Goal: Obtain resource: Download file/media

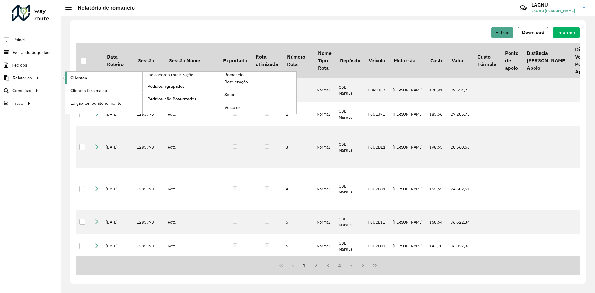
click at [69, 78] on link "Clientes" at bounding box center [103, 78] width 77 height 12
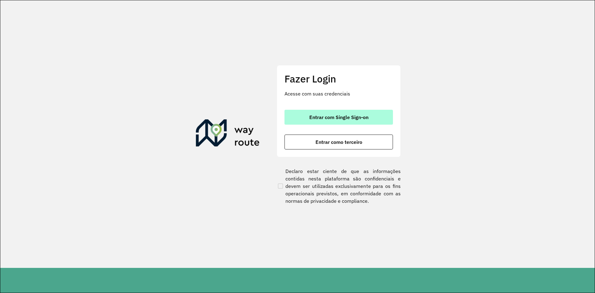
click at [296, 124] on button "Entrar com Single Sign-on" at bounding box center [339, 117] width 108 height 15
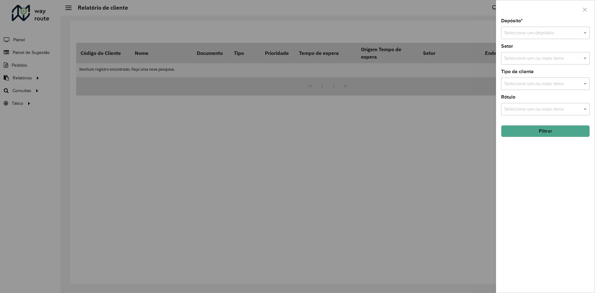
click at [540, 35] on input "text" at bounding box center [539, 32] width 70 height 7
click at [536, 59] on div "CDD Manaus" at bounding box center [546, 61] width 88 height 11
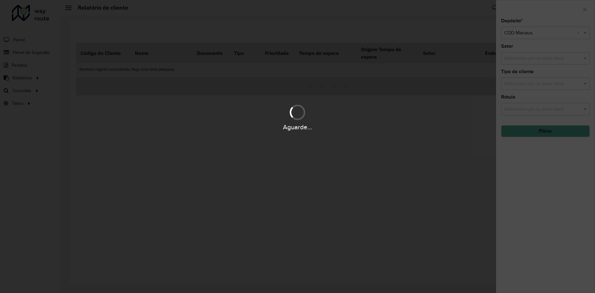
click at [536, 85] on div "Aguarde..." at bounding box center [297, 146] width 595 height 293
click at [540, 85] on div "Aguarde..." at bounding box center [297, 146] width 595 height 293
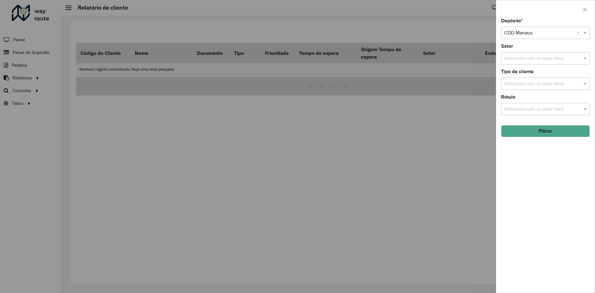
click at [547, 109] on input "text" at bounding box center [542, 109] width 79 height 7
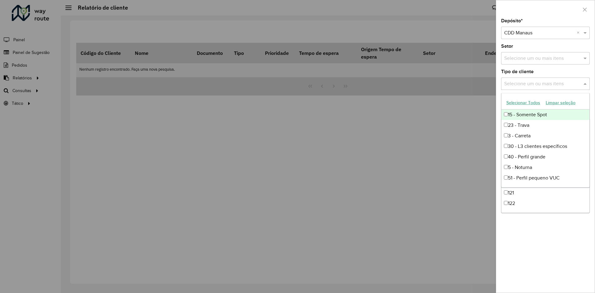
click at [530, 78] on div "Selecione um ou mais itens" at bounding box center [545, 83] width 89 height 12
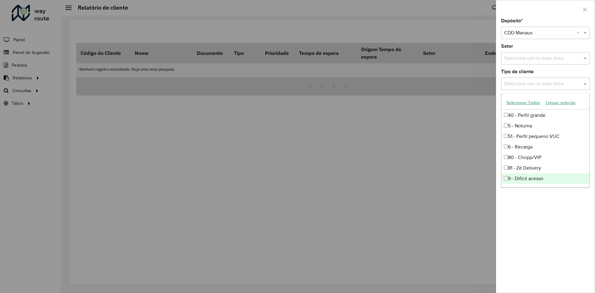
click at [541, 175] on div "9 - Difícil acesso" at bounding box center [546, 178] width 88 height 11
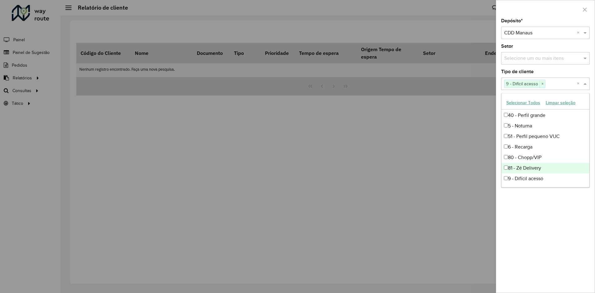
click at [547, 192] on div "Depósito * Selecione um depósito × CDD Manaus × Setor Selecione um ou mais iten…" at bounding box center [545, 156] width 99 height 274
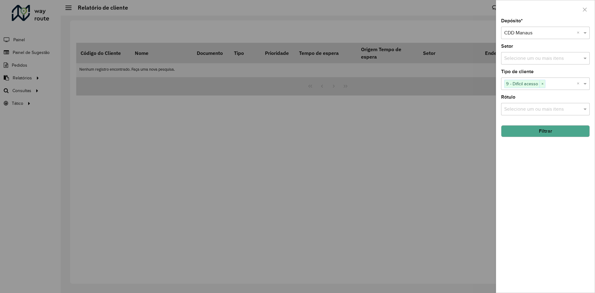
click at [546, 133] on button "Filtrar" at bounding box center [545, 131] width 89 height 12
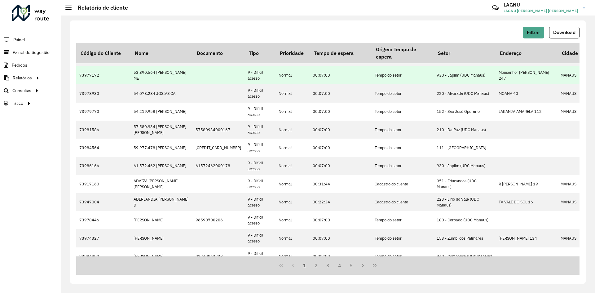
scroll to position [124, 0]
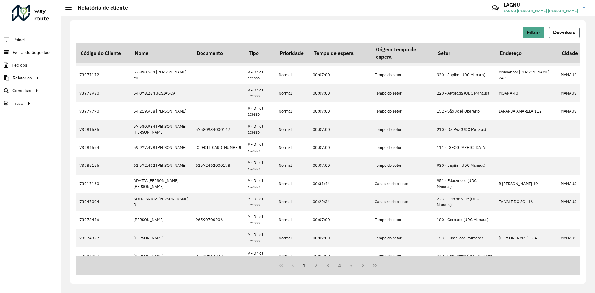
click at [555, 32] on span "Download" at bounding box center [564, 32] width 22 height 5
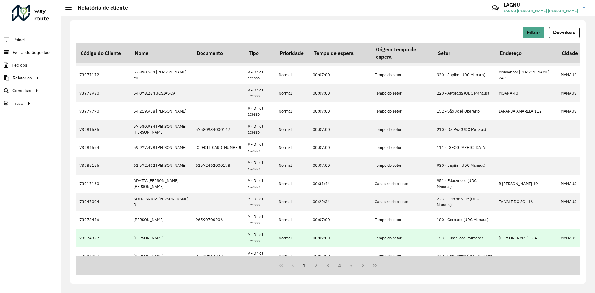
scroll to position [171, 0]
